Goal: Find specific page/section: Find specific page/section

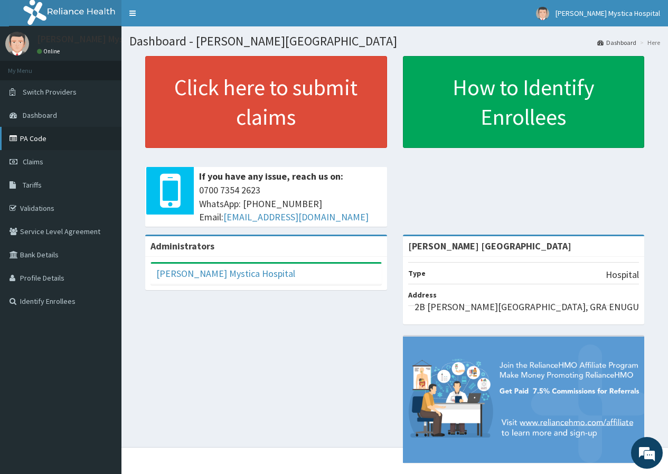
click at [31, 138] on link "PA Code" at bounding box center [61, 138] width 122 height 23
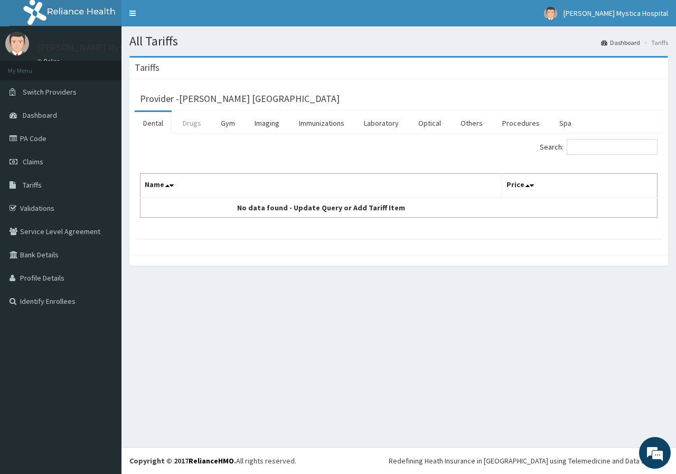
click at [192, 124] on link "Drugs" at bounding box center [191, 123] width 35 height 22
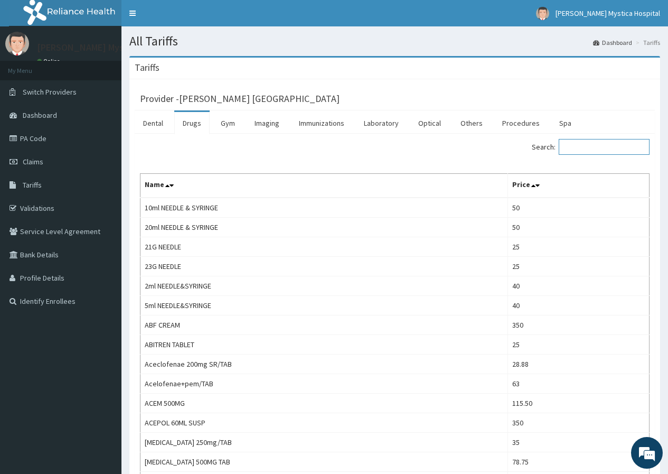
click at [582, 147] on input "Search:" at bounding box center [604, 147] width 91 height 16
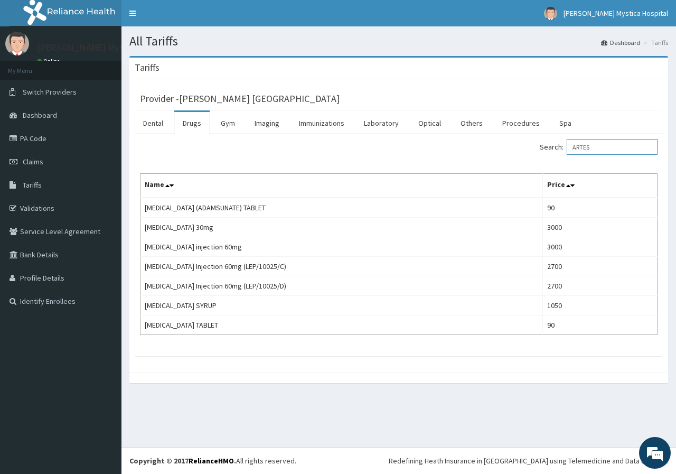
type input "ARTES"
